Goal: Use online tool/utility: Utilize a website feature to perform a specific function

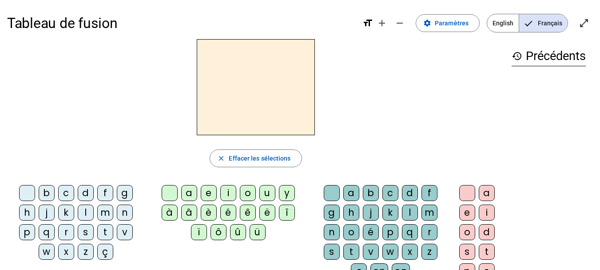
click at [67, 232] on div "r" at bounding box center [66, 232] width 16 height 16
click at [187, 196] on div "a" at bounding box center [189, 193] width 16 height 16
click at [331, 212] on div "g" at bounding box center [332, 212] width 16 height 16
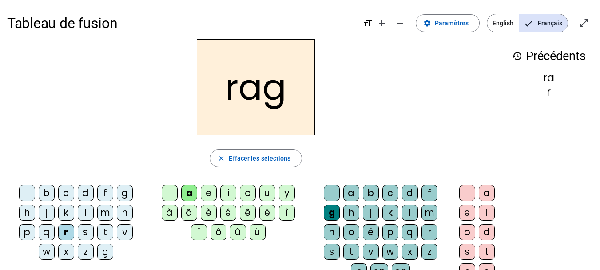
click at [472, 212] on div "e" at bounding box center [467, 212] width 16 height 16
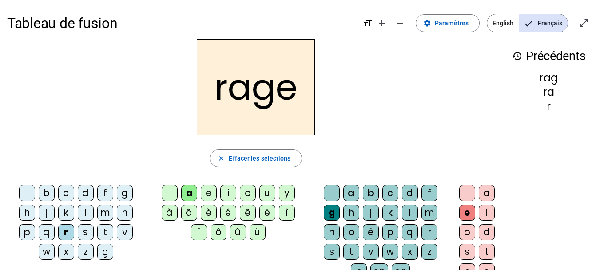
click at [367, 248] on div "v" at bounding box center [371, 252] width 16 height 16
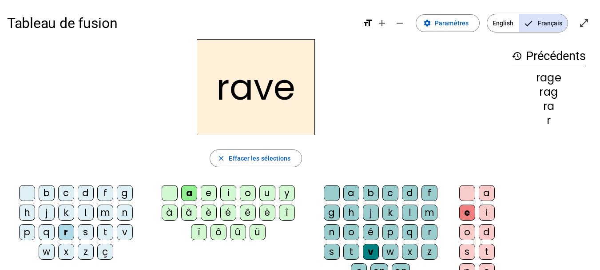
click at [48, 192] on div "b" at bounding box center [47, 193] width 16 height 16
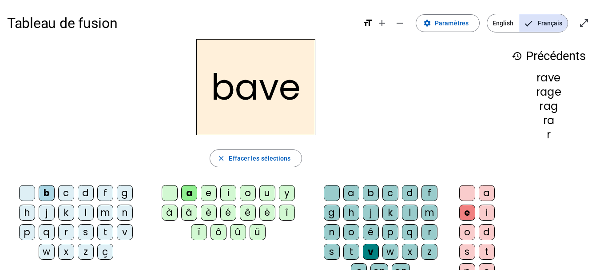
click at [124, 192] on div "g" at bounding box center [125, 193] width 16 height 16
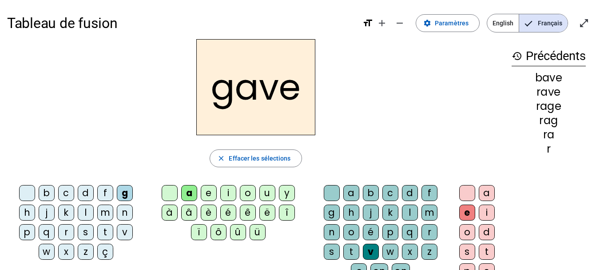
click at [64, 192] on div "c" at bounding box center [66, 193] width 16 height 16
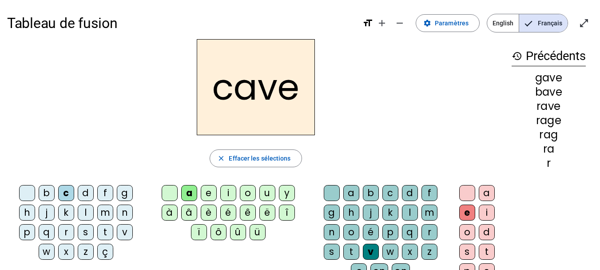
click at [391, 228] on div "p" at bounding box center [391, 232] width 16 height 16
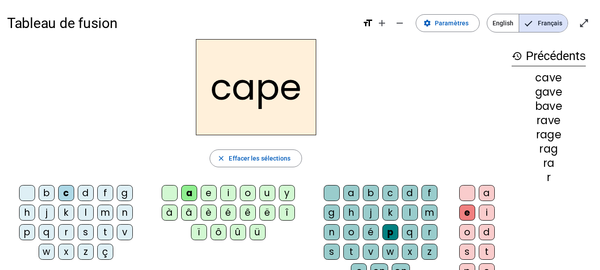
click at [331, 216] on div "g" at bounding box center [332, 212] width 16 height 16
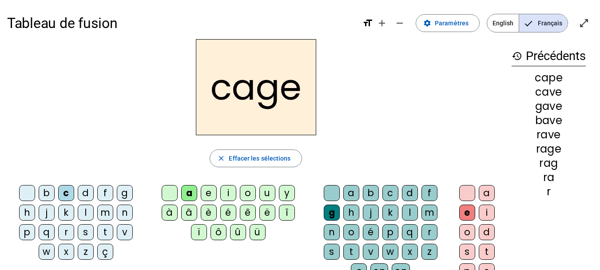
click at [121, 212] on div "n" at bounding box center [125, 212] width 16 height 16
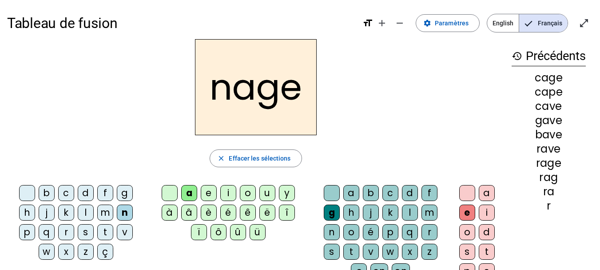
click at [28, 233] on div "p" at bounding box center [27, 232] width 16 height 16
